Goal: Transaction & Acquisition: Purchase product/service

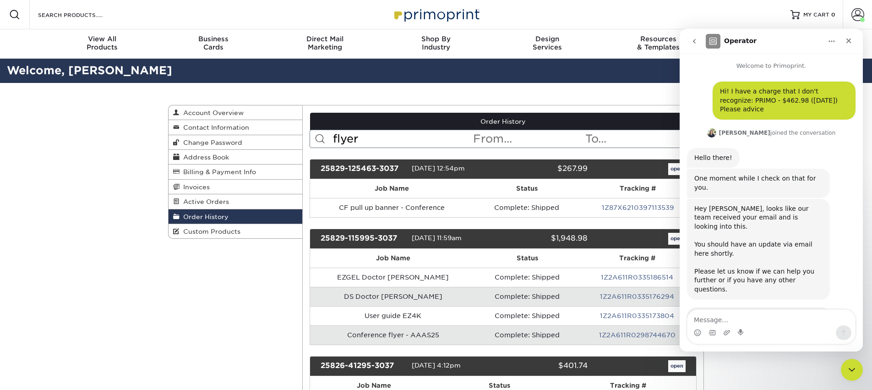
scroll to position [844, 0]
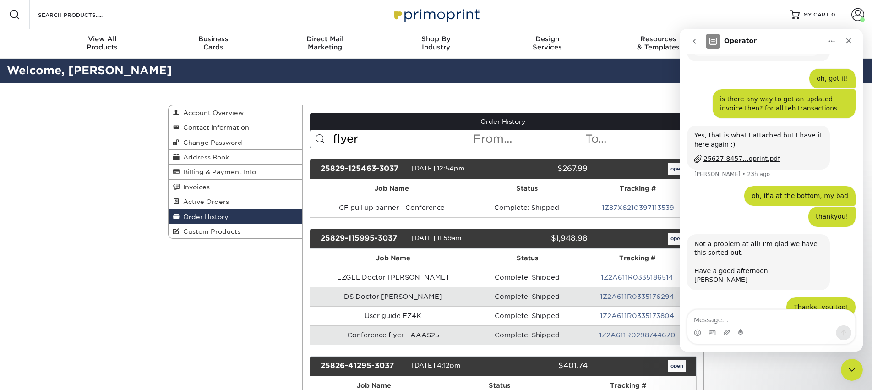
click at [348, 139] on input "flyer" at bounding box center [402, 138] width 141 height 17
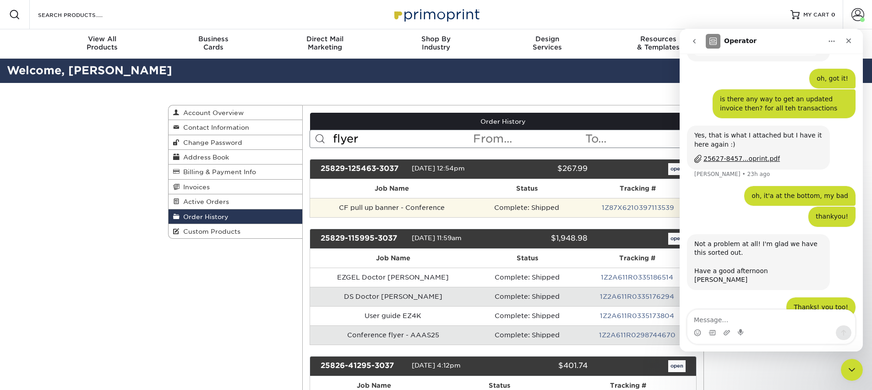
click at [376, 200] on td "CF pull up banner - Conference" at bounding box center [392, 207] width 164 height 19
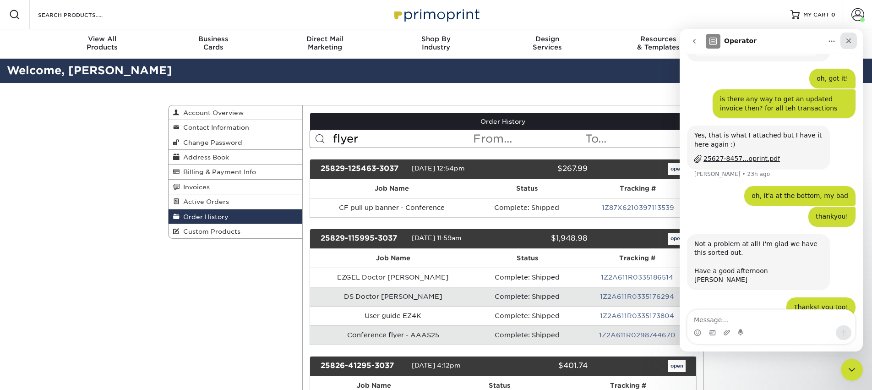
click at [850, 42] on icon "Close" at bounding box center [848, 40] width 5 height 5
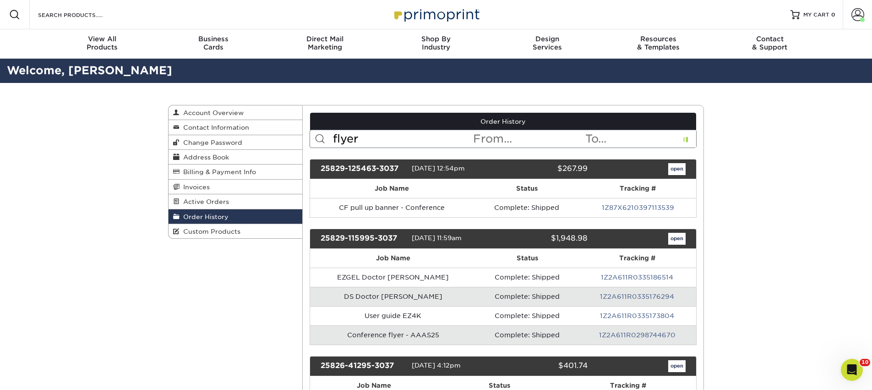
scroll to position [826, 0]
click at [675, 167] on link "open" at bounding box center [676, 169] width 17 height 12
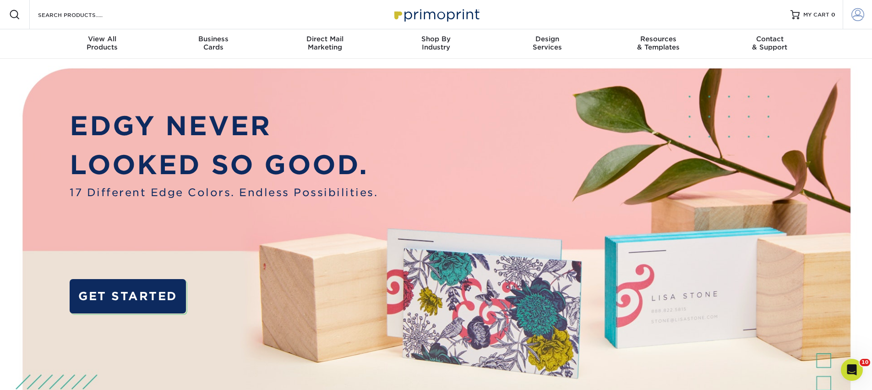
type input "[PERSON_NAME][EMAIL_ADDRESS][DOMAIN_NAME]"
click at [859, 15] on span at bounding box center [857, 14] width 13 height 13
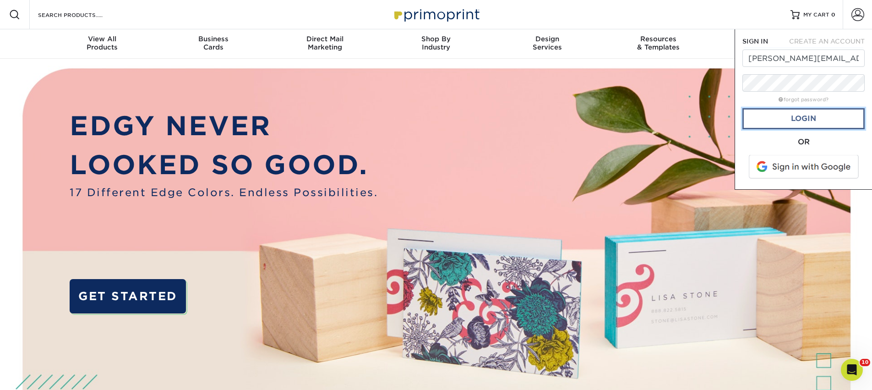
click at [806, 115] on link "Login" at bounding box center [803, 118] width 122 height 21
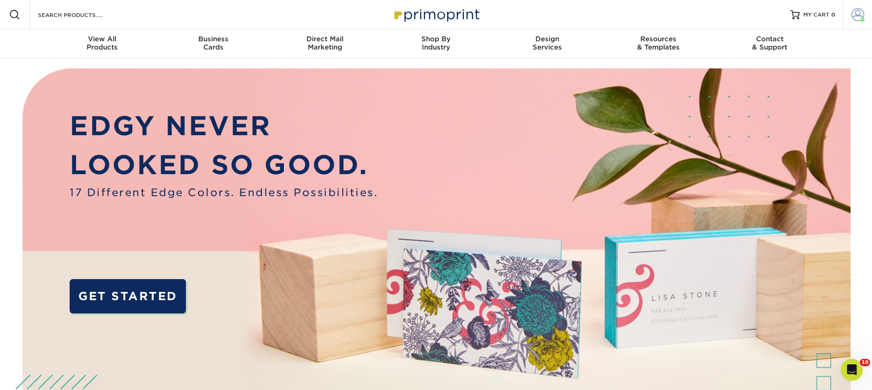
click at [850, 22] on link "Account" at bounding box center [857, 14] width 29 height 29
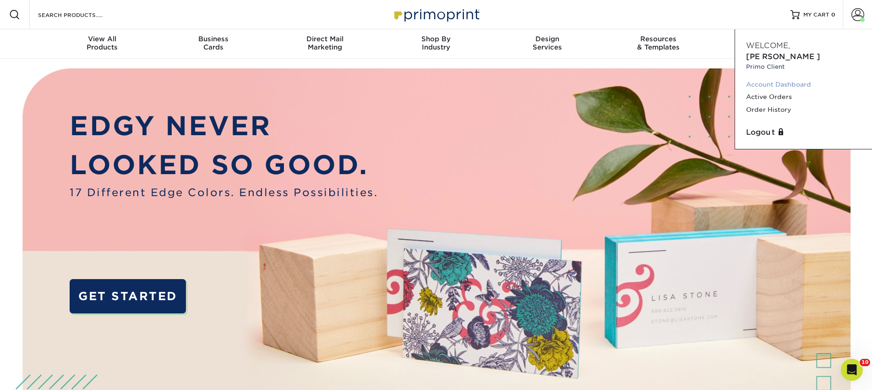
click at [765, 78] on link "Account Dashboard" at bounding box center [803, 84] width 115 height 12
click at [786, 78] on link "Account Dashboard" at bounding box center [803, 84] width 115 height 12
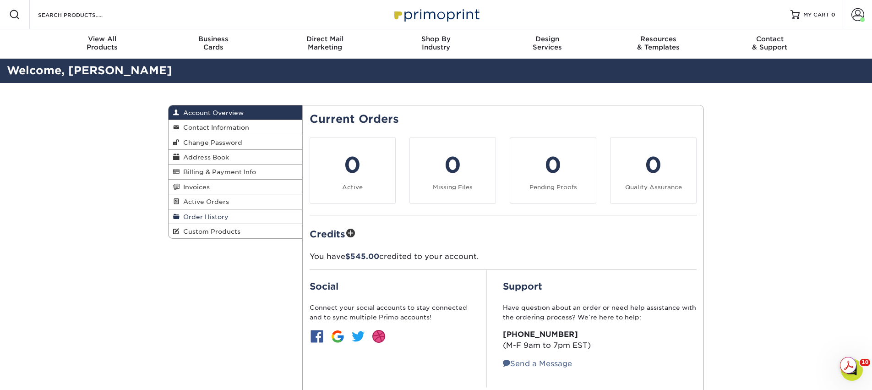
click at [229, 219] on link "Order History" at bounding box center [236, 216] width 134 height 15
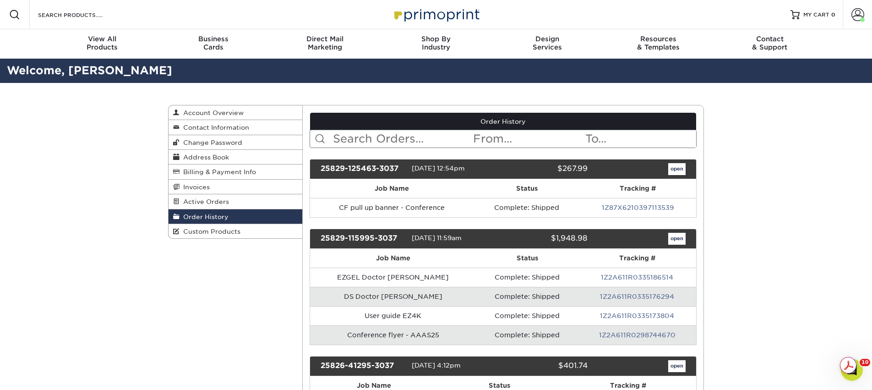
click at [370, 139] on input "text" at bounding box center [402, 138] width 141 height 17
click at [599, 185] on th "Tracking #" at bounding box center [638, 188] width 116 height 19
click at [676, 168] on link "open" at bounding box center [676, 169] width 17 height 12
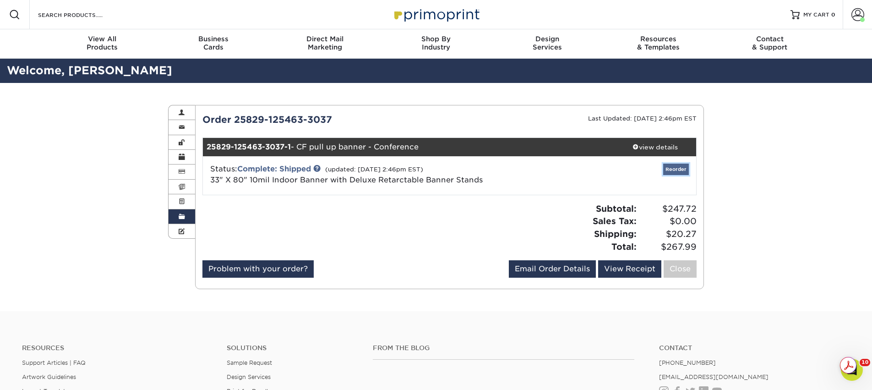
click at [671, 171] on link "Reorder" at bounding box center [676, 168] width 26 height 11
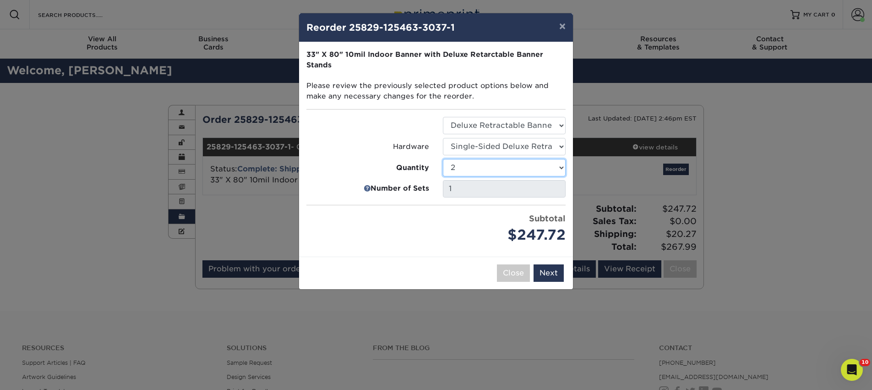
click at [506, 164] on select "1 2 3 4 5 6 7 8 9 10 11 12 13 14 15 16 17 18 19 20 21 22 23 24 25" at bounding box center [504, 167] width 123 height 17
select select "c088d9de-bfe6-401d-94f7-5648672a98f8"
click at [443, 159] on select "1 2 3 4 5 6 7 8 9 10 11 12 13 14 15 16 17 18 19 20 21 22 23 24 25" at bounding box center [504, 167] width 123 height 17
click at [490, 127] on select "Select Option Deluxe Retractable Banner Stand" at bounding box center [504, 125] width 123 height 17
click at [443, 117] on select "Select Option Deluxe Retractable Banner Stand" at bounding box center [504, 125] width 123 height 17
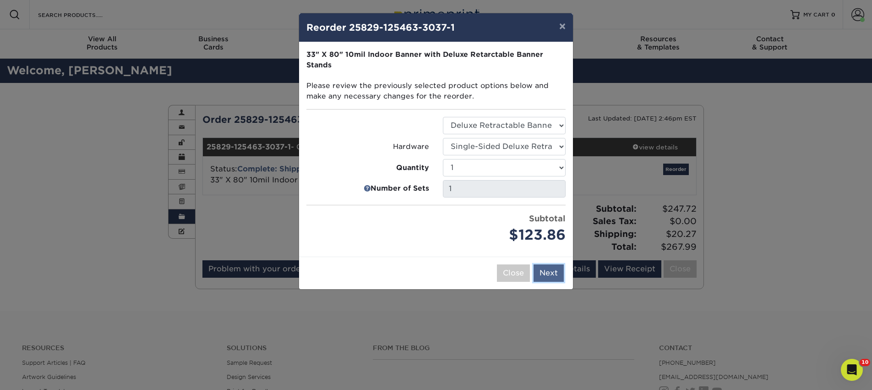
click at [547, 273] on button "Next" at bounding box center [549, 272] width 30 height 17
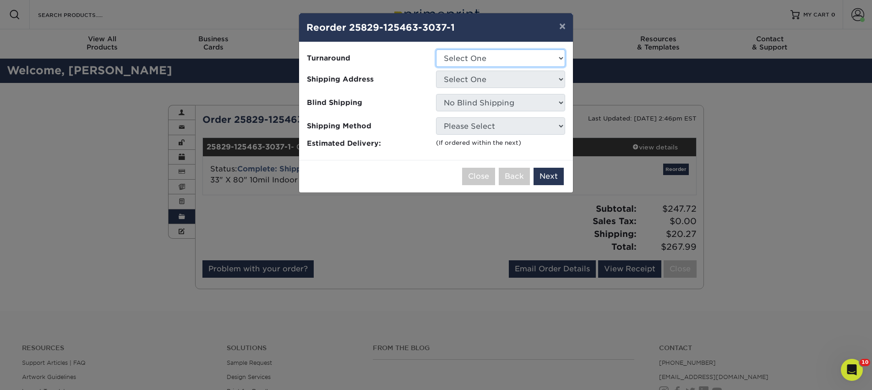
click at [481, 58] on select "Select One 2-4 Business Days" at bounding box center [500, 57] width 129 height 17
select select "05cdc3be-01c7-4d30-a20e-228dbc0598e6"
click at [436, 49] on select "Select One 2-4 Business Days" at bounding box center [500, 57] width 129 height 17
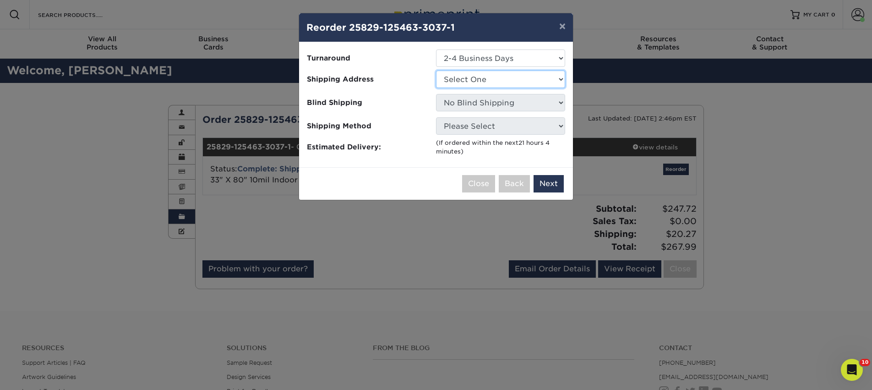
click at [473, 78] on select "Select One AAAS - PR [PERSON_NAME] AN7 conference office - [GEOGRAPHIC_DATA] [P…" at bounding box center [500, 79] width 129 height 17
select select "142293"
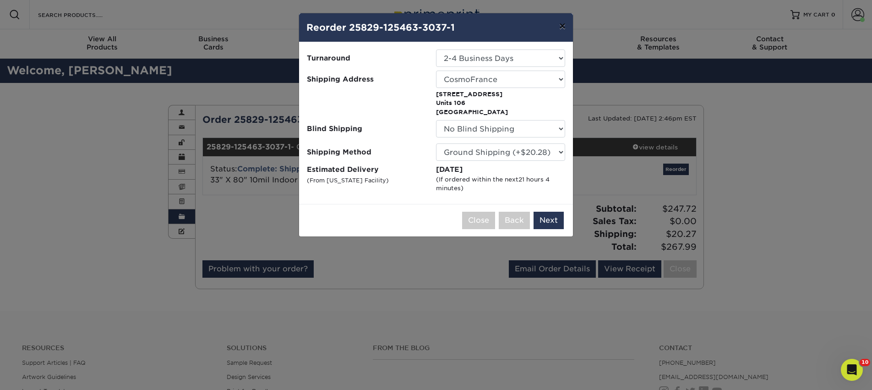
click at [566, 29] on button "×" at bounding box center [562, 26] width 21 height 26
